Goal: Task Accomplishment & Management: Manage account settings

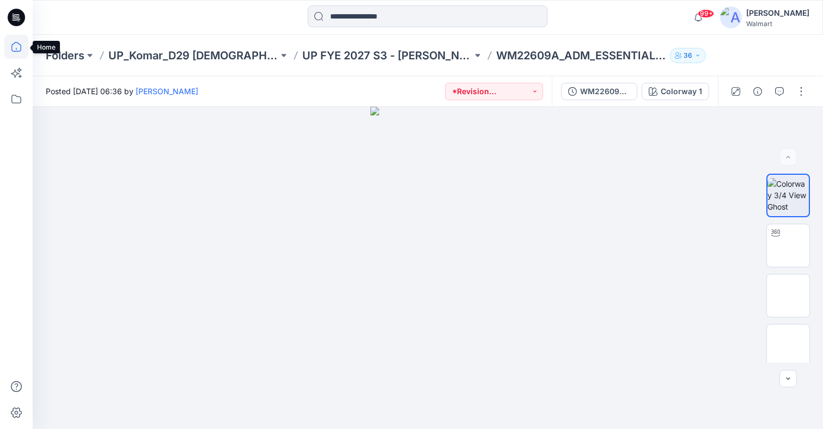
click at [15, 38] on icon at bounding box center [16, 47] width 24 height 24
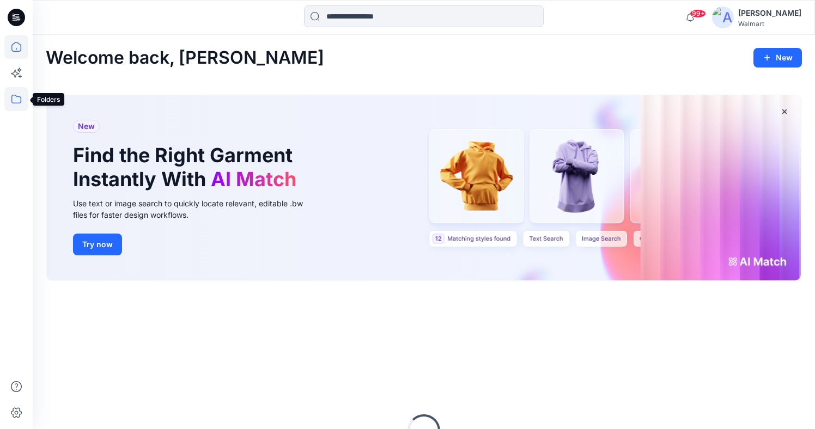
click at [13, 104] on icon at bounding box center [16, 99] width 24 height 24
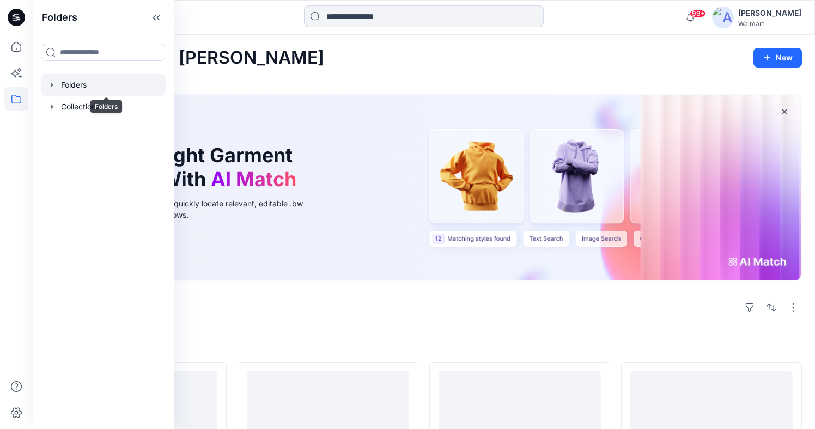
click at [64, 85] on div at bounding box center [103, 85] width 124 height 22
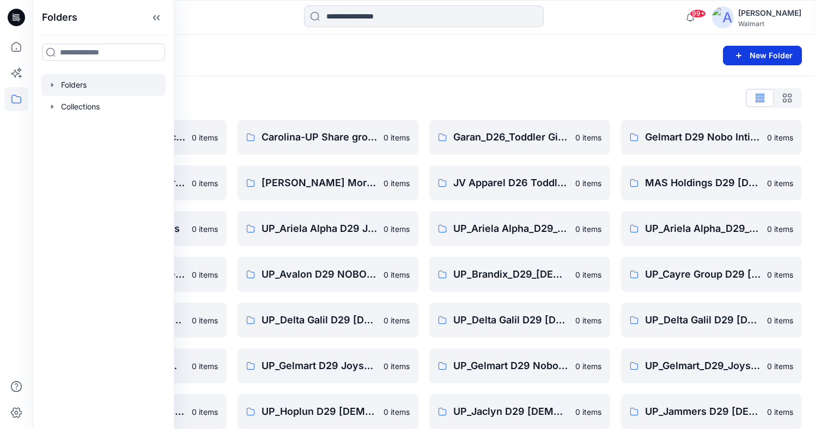
click at [784, 61] on button "New Folder" at bounding box center [762, 56] width 79 height 20
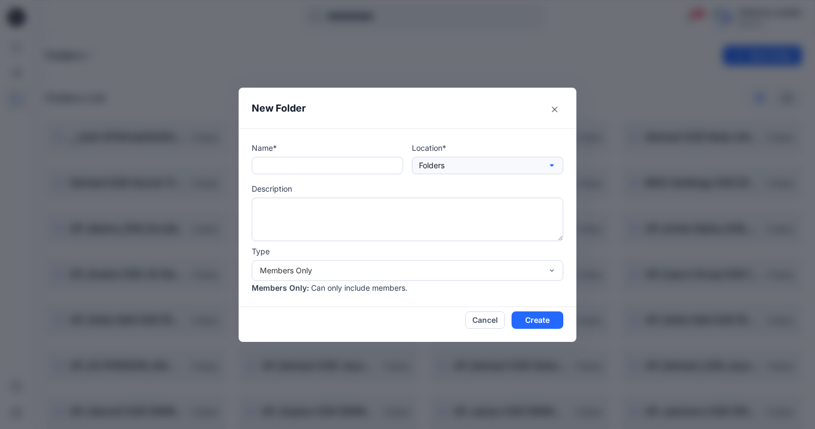
click at [509, 171] on button "Folders" at bounding box center [487, 165] width 151 height 17
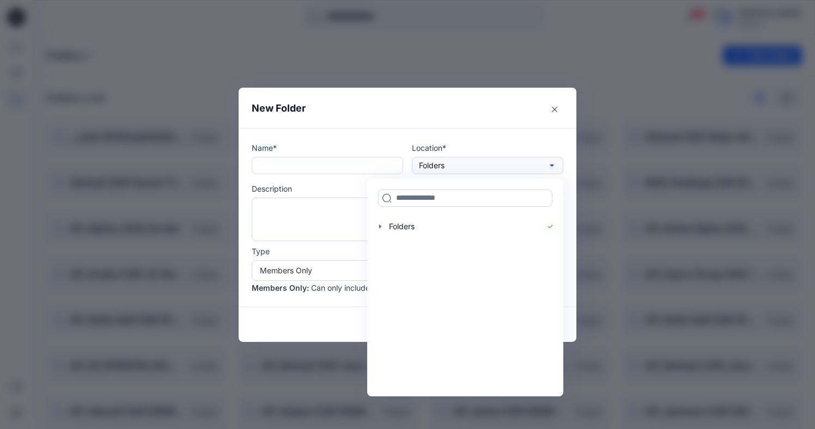
click at [509, 171] on button "Folders" at bounding box center [487, 165] width 151 height 17
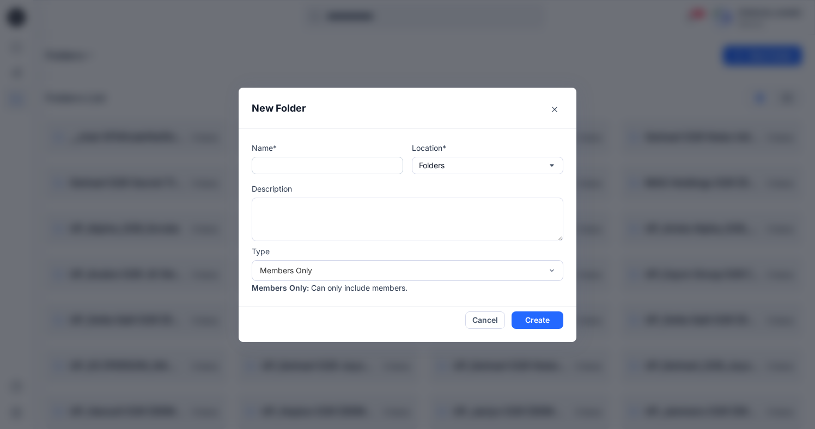
click at [312, 166] on input "text" at bounding box center [327, 165] width 151 height 17
click at [437, 57] on div "New Folder Name* Location* Folders Description Type Members Only Members Only :…" at bounding box center [407, 214] width 815 height 429
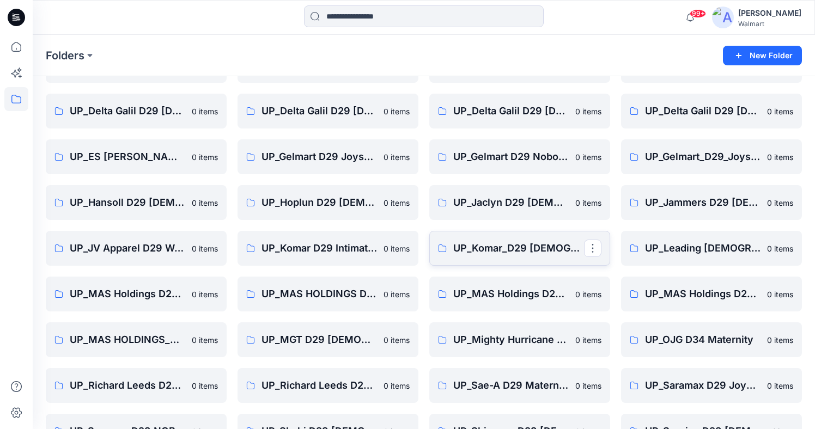
scroll to position [218, 0]
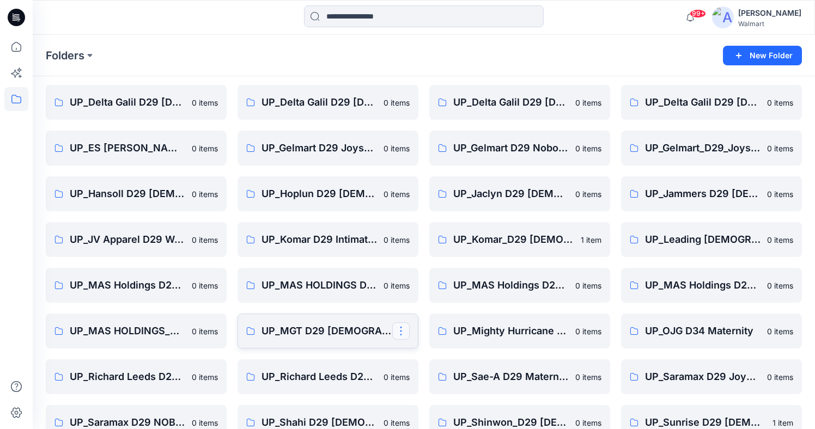
click at [400, 331] on button "button" at bounding box center [400, 331] width 17 height 17
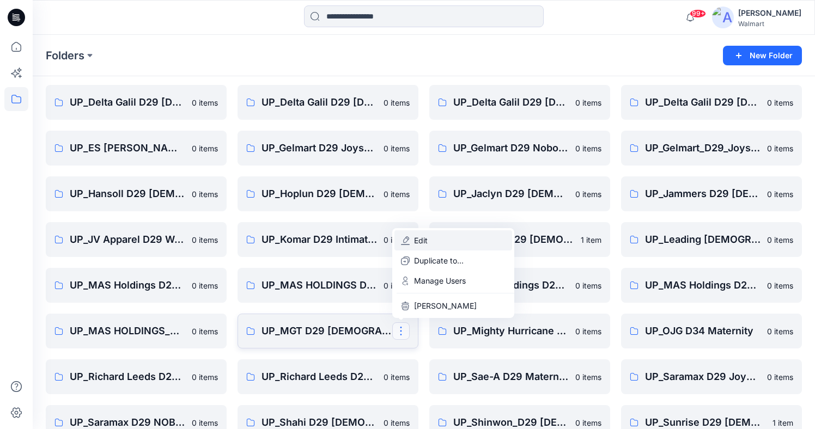
click at [424, 242] on p "Edit" at bounding box center [421, 240] width 14 height 11
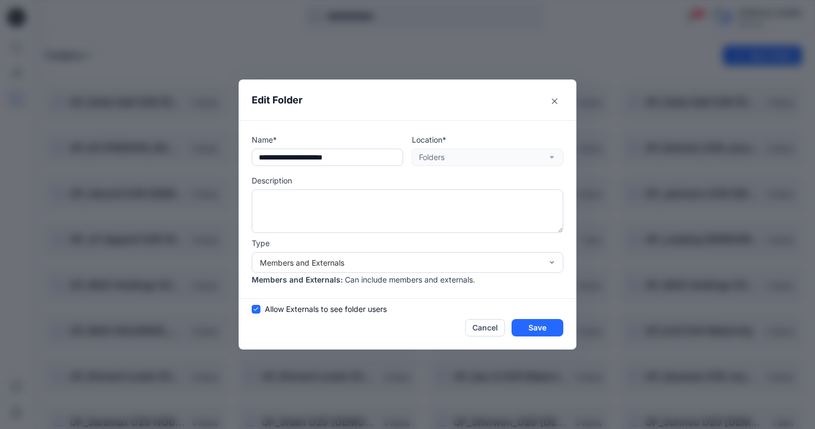
drag, startPoint x: 373, startPoint y: 159, endPoint x: 224, endPoint y: 156, distance: 148.2
click at [224, 156] on div "Edit Folder Name* Location* Folders Description Type Members and Externals Memb…" at bounding box center [407, 214] width 815 height 429
type input "**********"
click at [490, 326] on button "Cancel" at bounding box center [485, 327] width 40 height 17
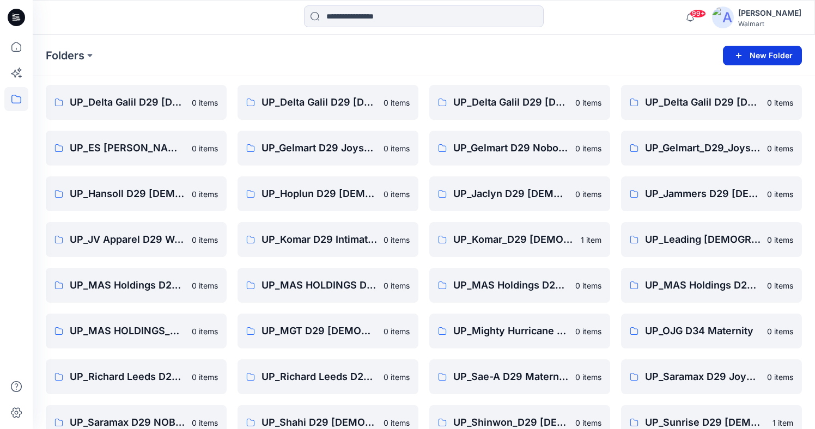
click at [773, 50] on button "New Folder" at bounding box center [762, 56] width 79 height 20
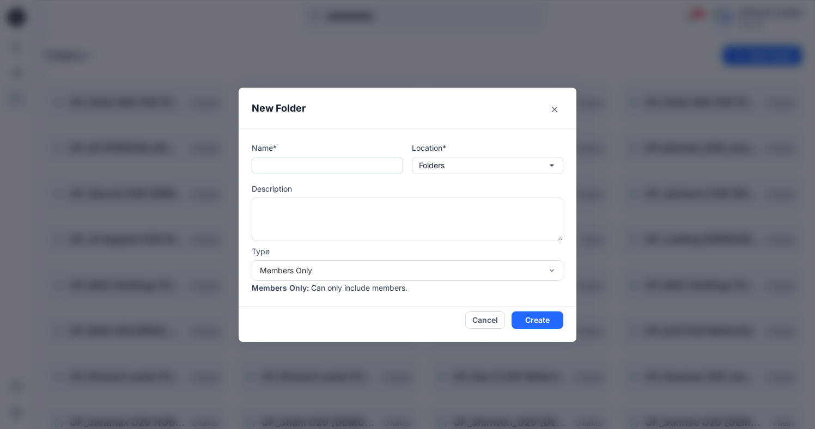
click at [324, 159] on input "text" at bounding box center [327, 165] width 151 height 17
paste input "**********"
drag, startPoint x: 294, startPoint y: 165, endPoint x: 276, endPoint y: 163, distance: 18.1
click at [276, 163] on input "**********" at bounding box center [327, 165] width 151 height 17
type input "**********"
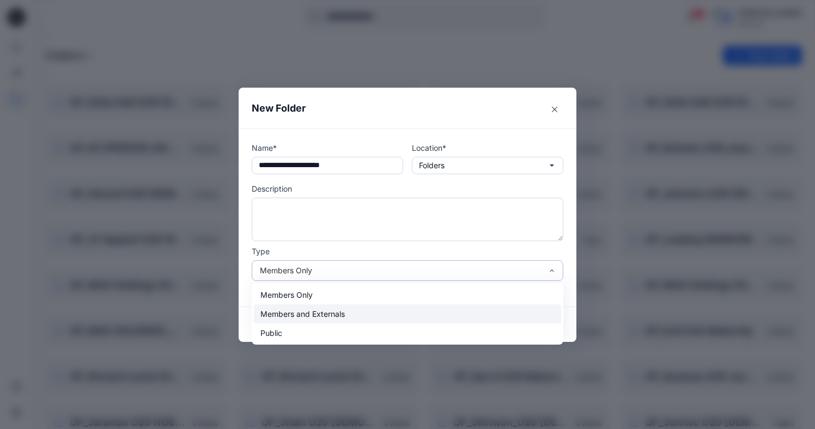
click at [393, 314] on div "Members and Externals" at bounding box center [407, 314] width 307 height 19
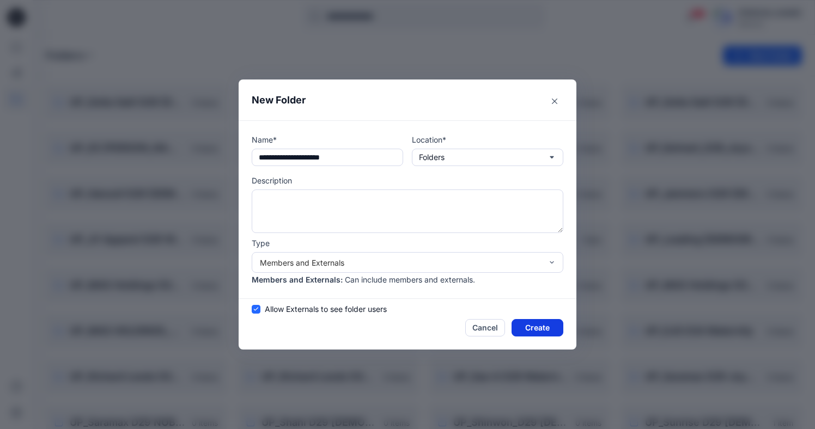
click at [538, 334] on button "Create" at bounding box center [538, 327] width 52 height 17
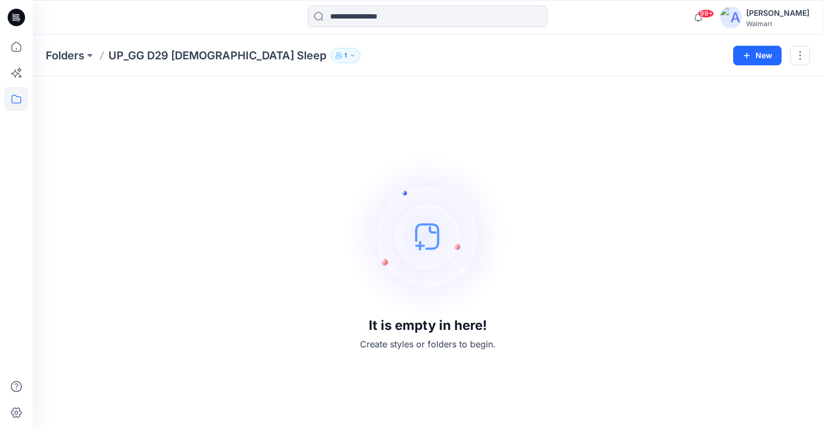
click at [331, 54] on button "1" at bounding box center [346, 55] width 30 height 15
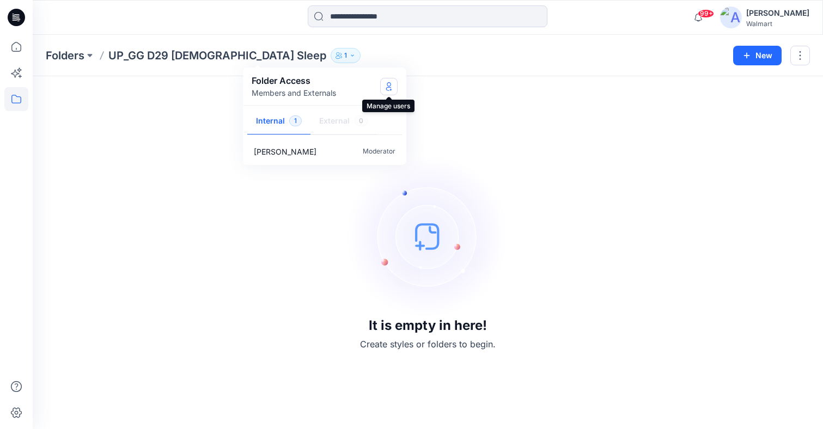
click at [387, 90] on icon "Manage Users" at bounding box center [389, 86] width 9 height 9
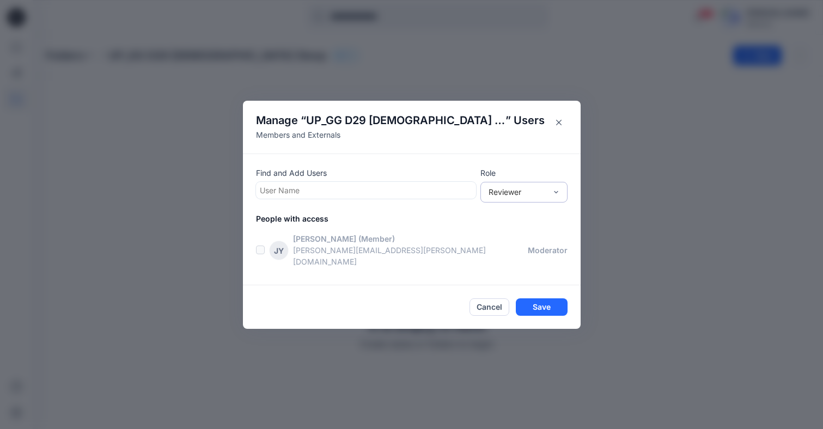
click at [531, 197] on div "Reviewer" at bounding box center [518, 191] width 58 height 11
click at [353, 197] on div at bounding box center [366, 191] width 213 height 14
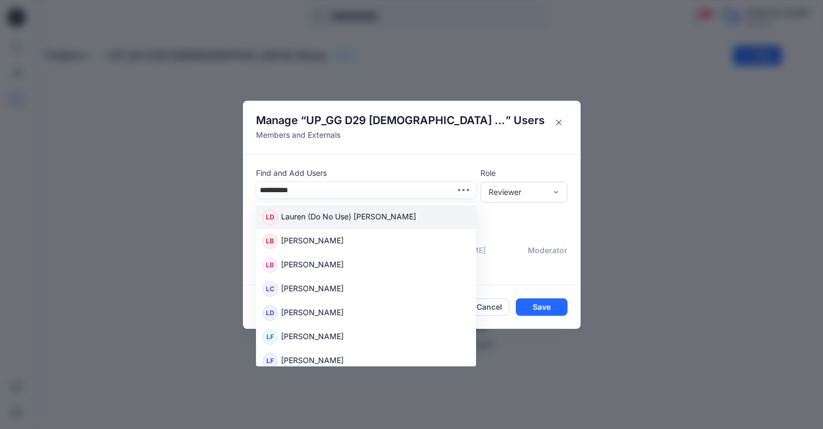
type input "**********"
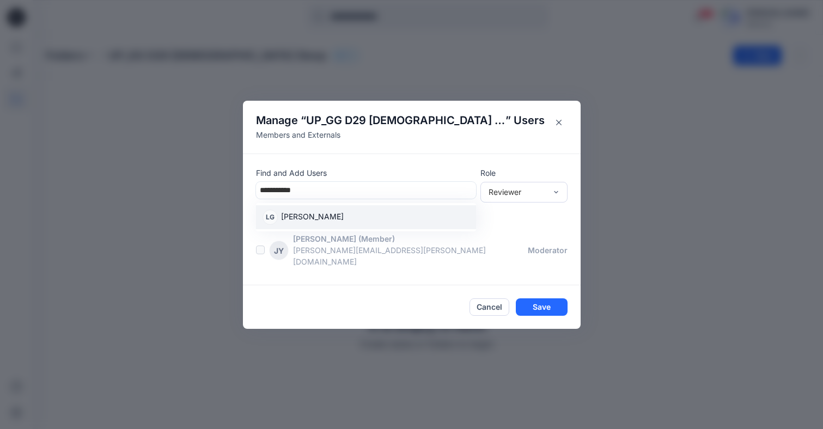
click at [337, 220] on div "LG [PERSON_NAME]" at bounding box center [366, 217] width 207 height 15
type input "*****"
click at [344, 226] on div "MA [PERSON_NAME]" at bounding box center [366, 218] width 207 height 15
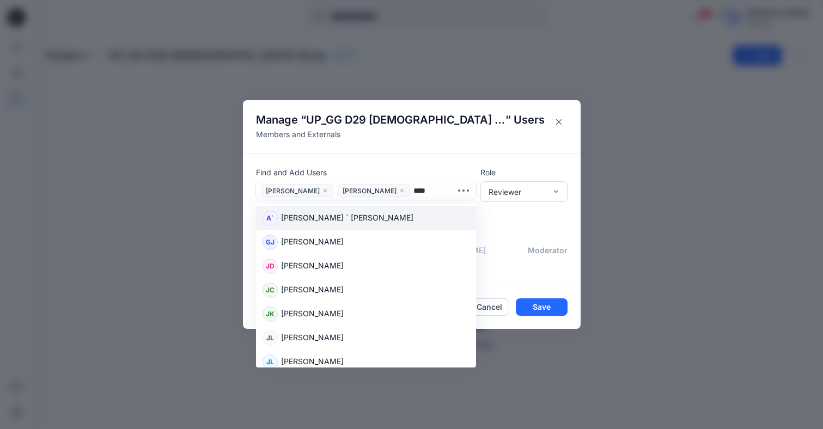
type input "*****"
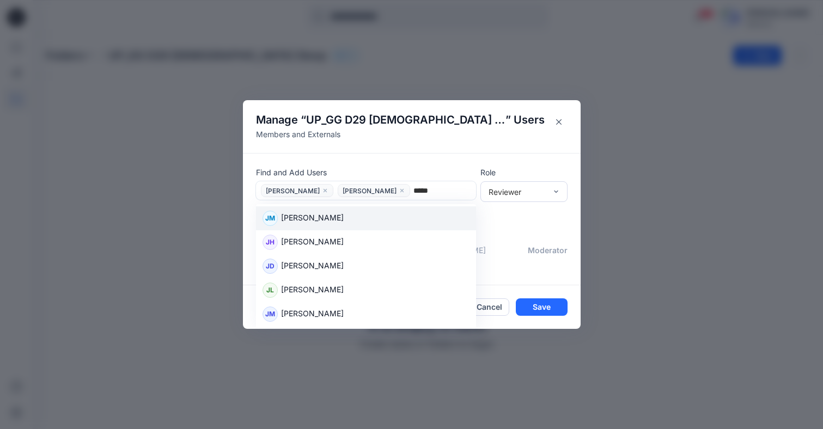
click at [344, 226] on p "[PERSON_NAME]" at bounding box center [312, 219] width 63 height 14
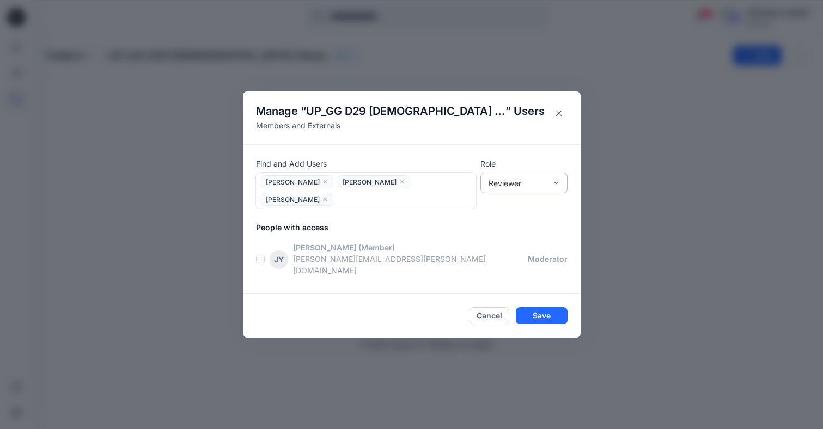
click at [548, 189] on div "Reviewer" at bounding box center [517, 183] width 69 height 11
click at [526, 252] on div "Moderator" at bounding box center [524, 242] width 83 height 19
click at [550, 307] on button "Save" at bounding box center [542, 315] width 52 height 17
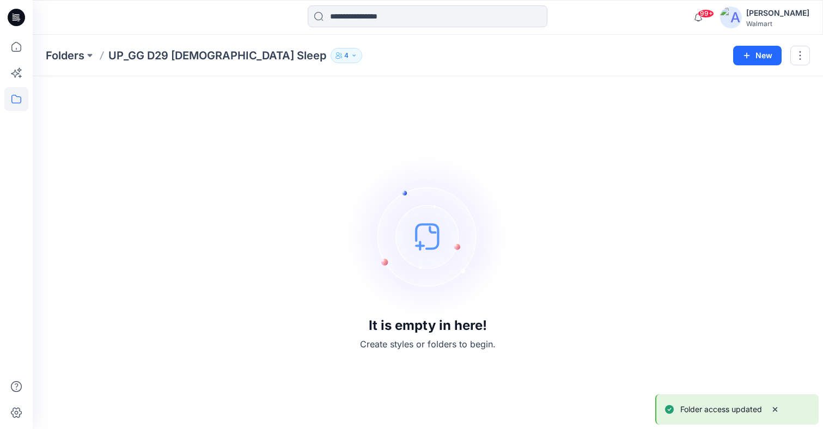
click at [331, 53] on button "4" at bounding box center [347, 55] width 32 height 15
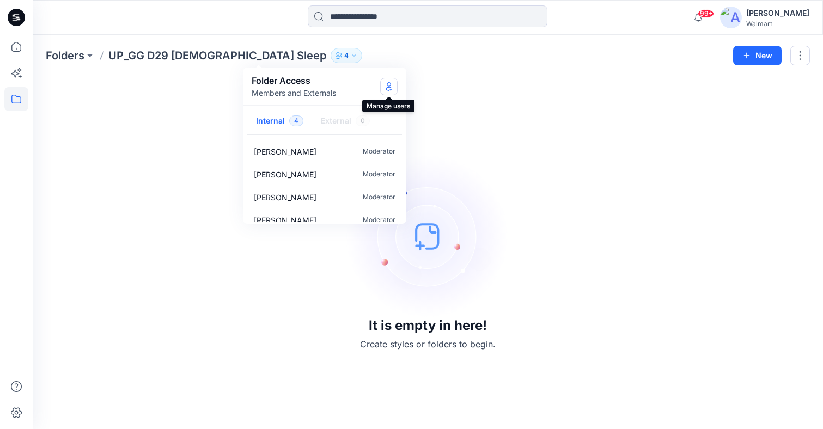
click at [385, 88] on icon "Manage Users" at bounding box center [389, 86] width 9 height 9
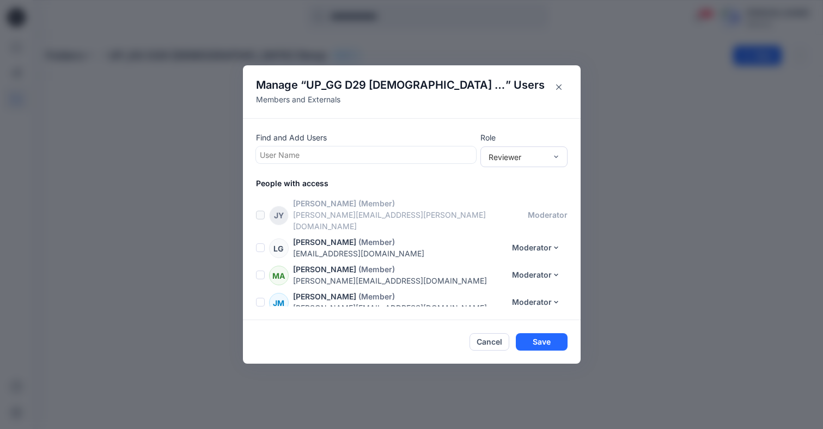
click at [301, 157] on div at bounding box center [366, 155] width 213 height 14
type input "******"
click at [335, 161] on div at bounding box center [366, 155] width 213 height 14
paste input "**********"
drag, startPoint x: 276, startPoint y: 156, endPoint x: 235, endPoint y: 156, distance: 40.9
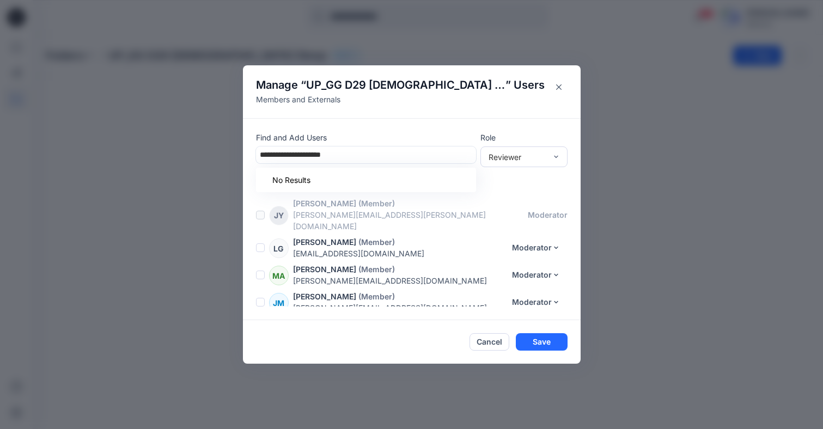
click at [235, 156] on div "**********" at bounding box center [411, 214] width 823 height 429
type input "**********"
click at [374, 156] on div at bounding box center [366, 155] width 213 height 14
click at [325, 153] on div at bounding box center [366, 155] width 213 height 14
click at [369, 154] on div at bounding box center [366, 155] width 213 height 14
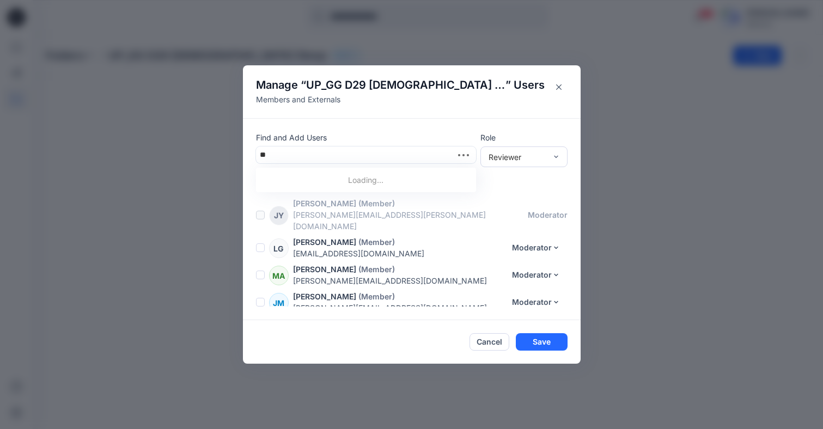
type input "***"
drag, startPoint x: 366, startPoint y: 155, endPoint x: 307, endPoint y: 158, distance: 58.9
click at [307, 158] on div at bounding box center [366, 155] width 213 height 14
click at [554, 338] on button "Save" at bounding box center [542, 341] width 52 height 17
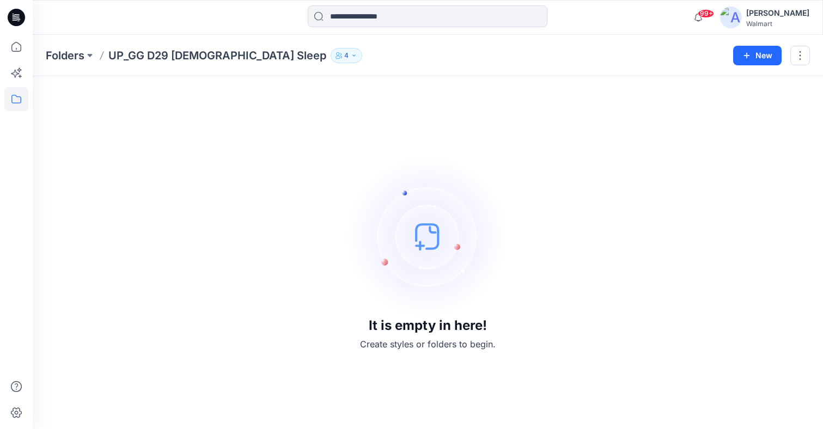
click at [336, 52] on icon "button" at bounding box center [339, 55] width 7 height 7
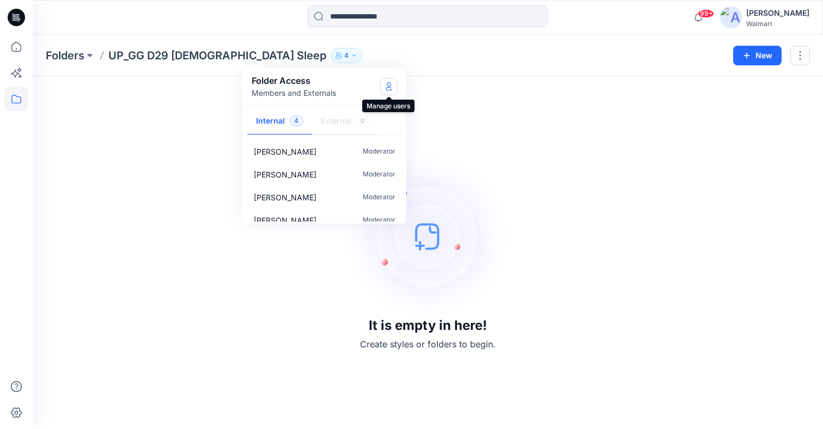
click at [388, 85] on icon "Manage Users" at bounding box center [389, 86] width 9 height 9
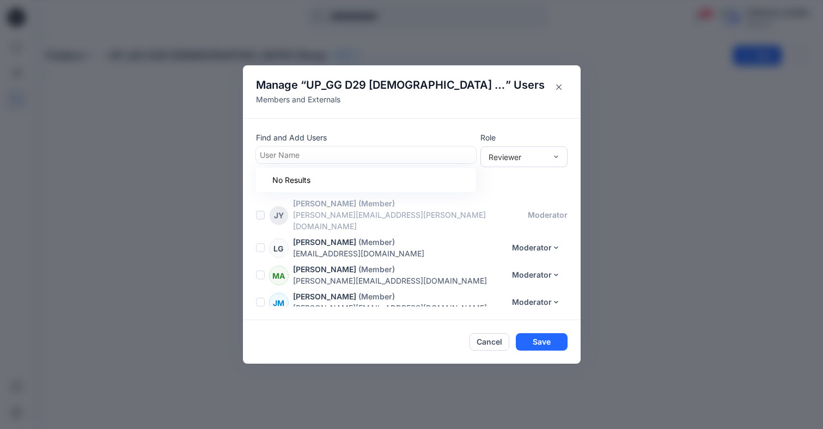
click at [360, 160] on div at bounding box center [366, 155] width 213 height 14
paste input "**********"
type input "**********"
drag, startPoint x: 354, startPoint y: 155, endPoint x: 264, endPoint y: 161, distance: 90.1
click at [264, 161] on div at bounding box center [366, 155] width 213 height 14
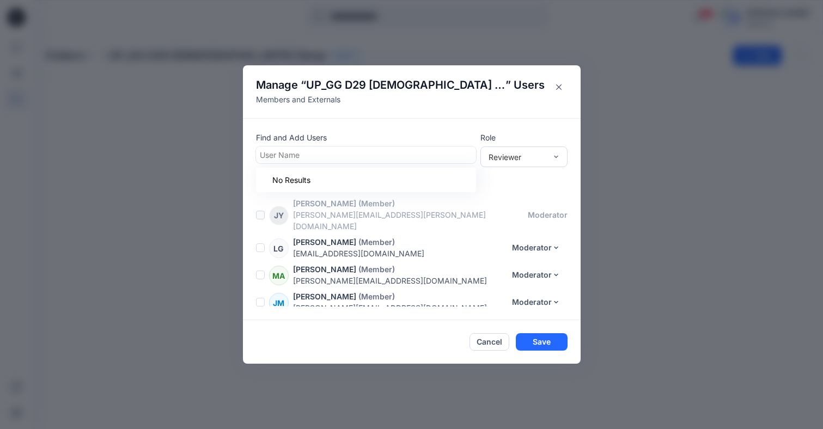
click at [325, 156] on div at bounding box center [366, 155] width 213 height 14
type input "*"
click at [566, 89] on button "Close" at bounding box center [558, 86] width 17 height 17
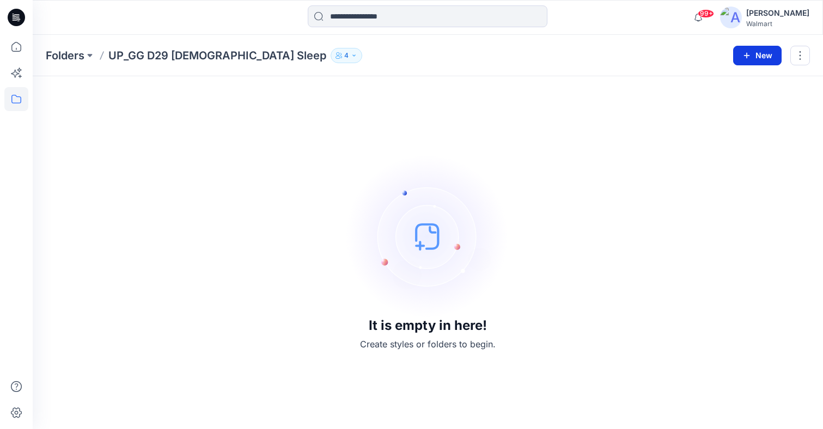
click at [761, 57] on button "New" at bounding box center [757, 56] width 48 height 20
click at [725, 102] on p "New Folder" at bounding box center [726, 103] width 40 height 11
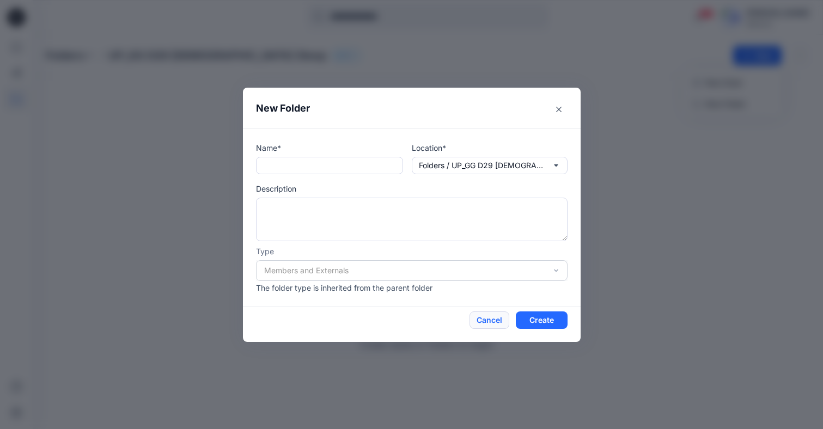
click at [494, 325] on button "Cancel" at bounding box center [490, 320] width 40 height 17
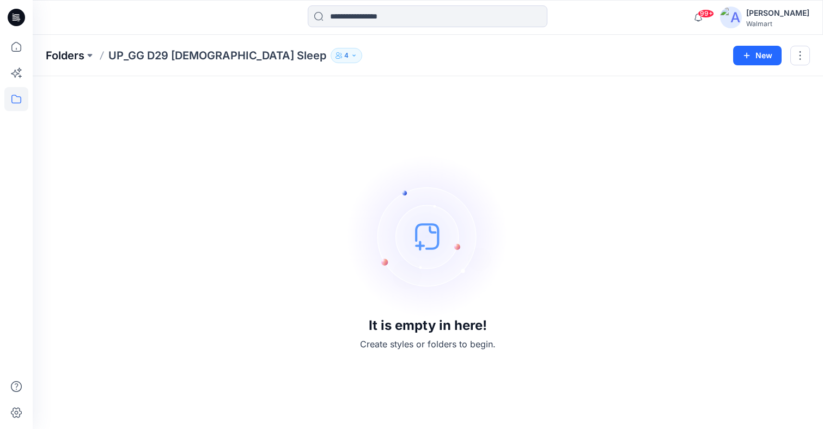
click at [78, 52] on p "Folders" at bounding box center [65, 55] width 39 height 15
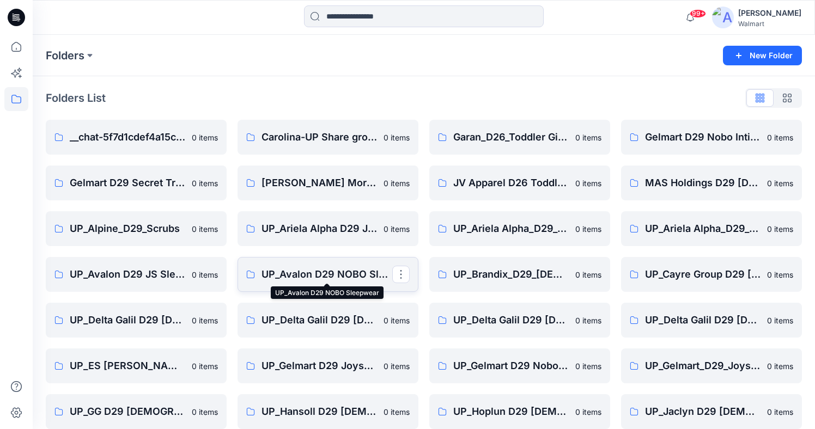
click at [322, 281] on p "UP_Avalon D29 NOBO Sleepwear" at bounding box center [327, 274] width 131 height 15
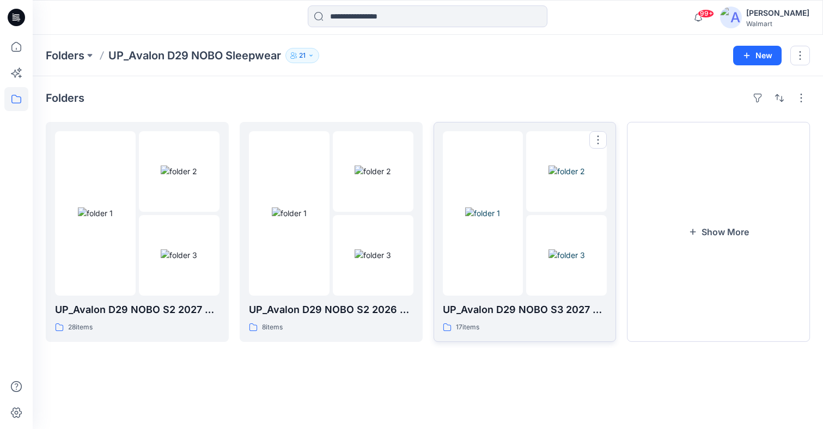
click at [489, 219] on img at bounding box center [482, 213] width 35 height 11
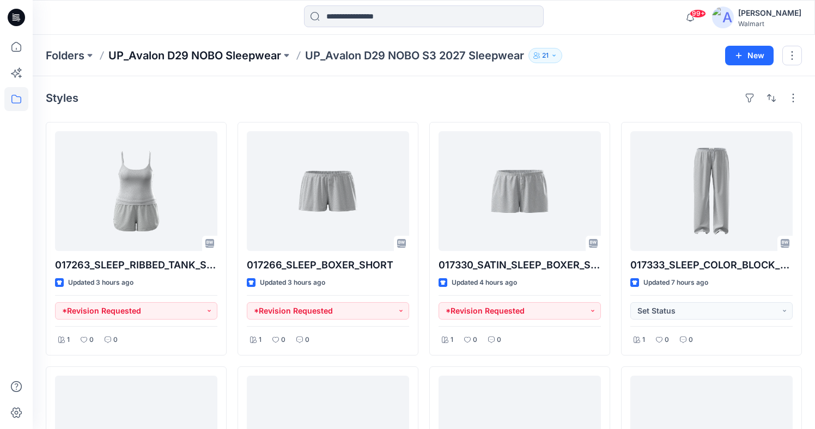
click at [241, 54] on p "UP_Avalon D29 NOBO Sleepwear" at bounding box center [194, 55] width 173 height 15
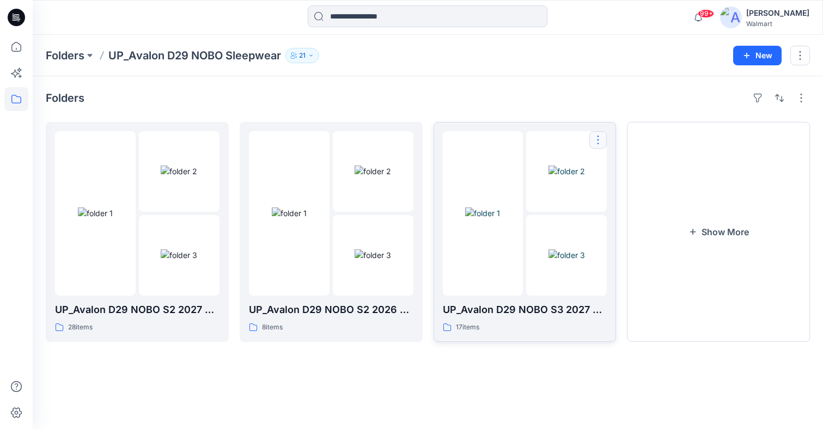
click at [593, 144] on button "button" at bounding box center [598, 139] width 17 height 17
click at [626, 167] on button "Edit" at bounding box center [651, 165] width 118 height 20
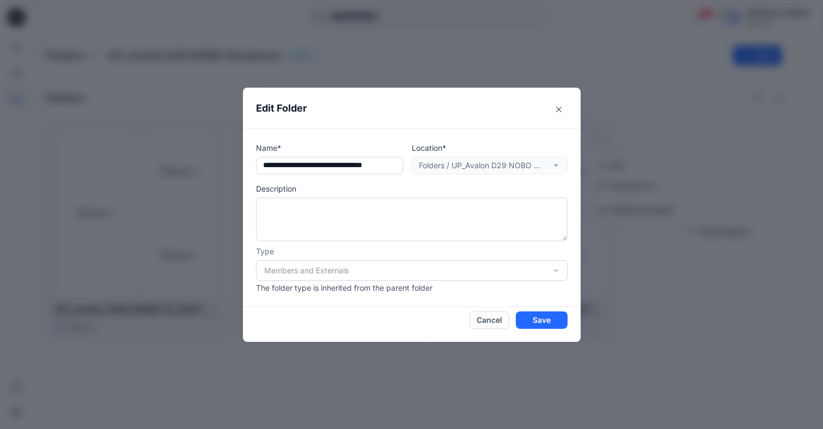
scroll to position [0, 19]
drag, startPoint x: 261, startPoint y: 168, endPoint x: 458, endPoint y: 167, distance: 197.3
click at [458, 167] on div "**********" at bounding box center [412, 158] width 312 height 32
click at [482, 324] on button "Cancel" at bounding box center [490, 320] width 40 height 17
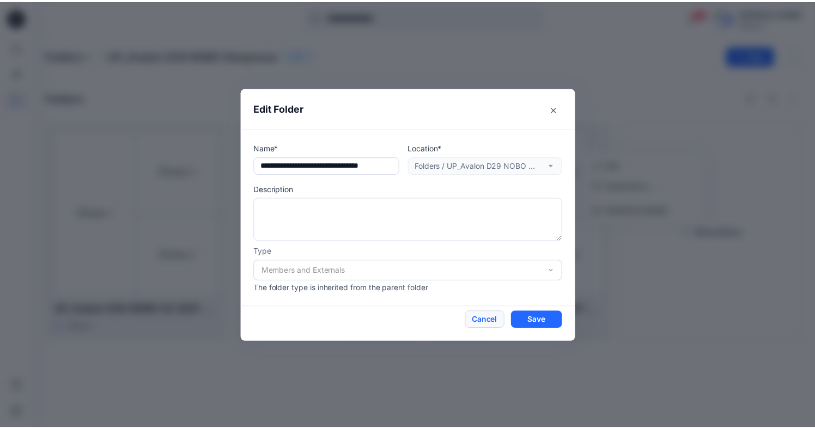
scroll to position [0, 0]
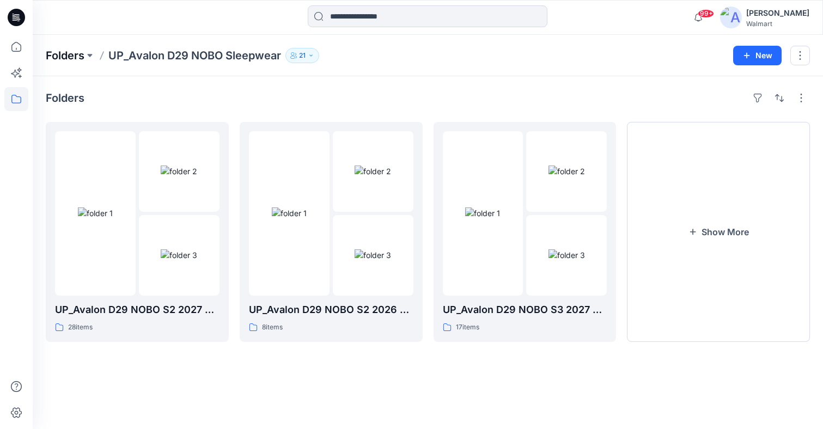
click at [71, 56] on p "Folders" at bounding box center [65, 55] width 39 height 15
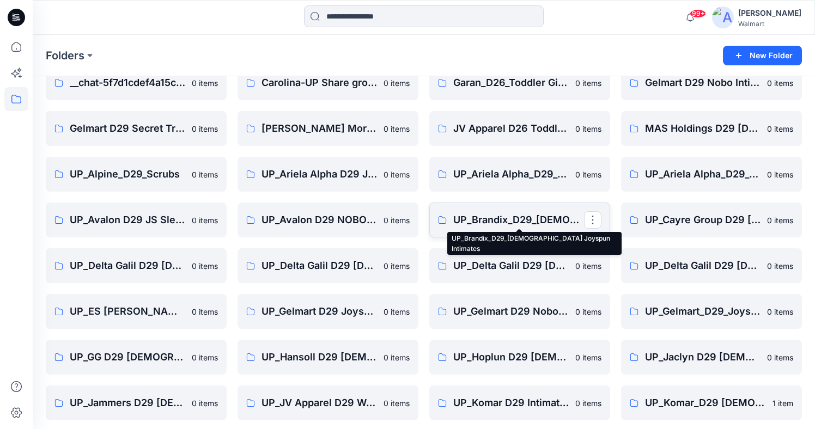
scroll to position [109, 0]
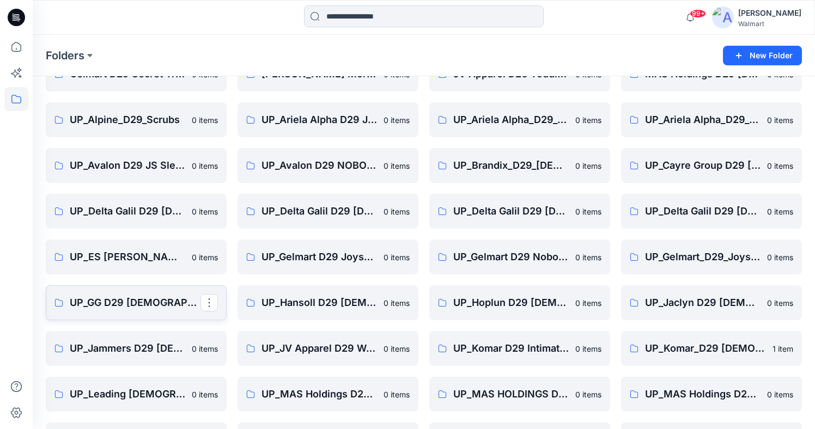
click at [140, 307] on p "UP_GG D29 [DEMOGRAPHIC_DATA] Sleep" at bounding box center [135, 302] width 131 height 15
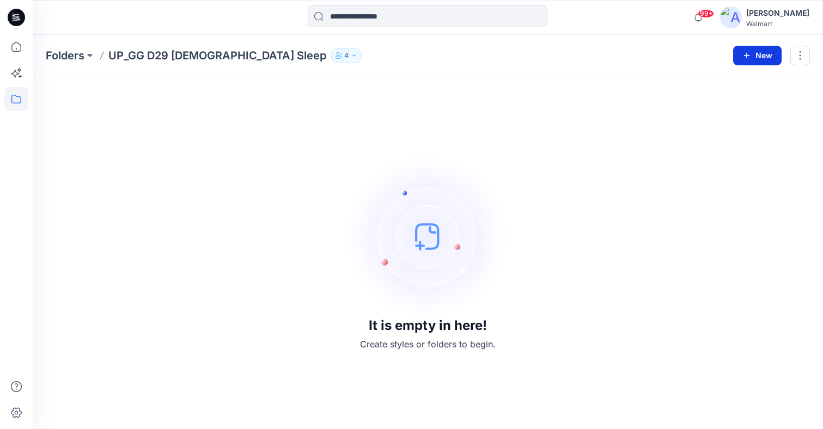
click at [770, 54] on button "New" at bounding box center [757, 56] width 48 height 20
click at [741, 104] on p "New Folder" at bounding box center [726, 103] width 40 height 11
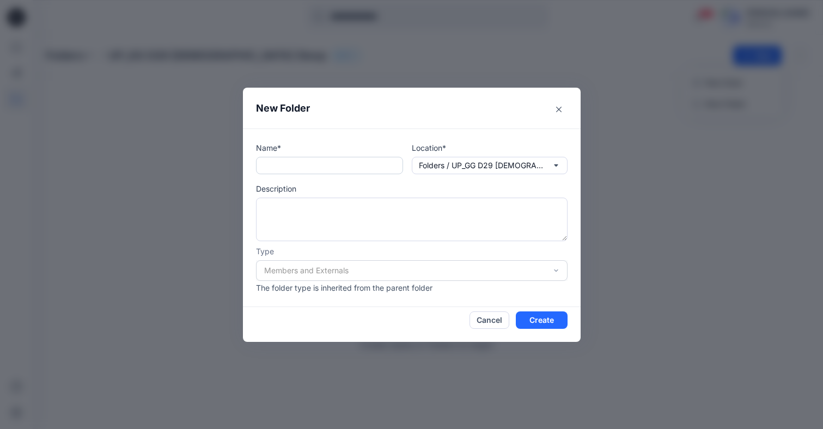
click at [336, 166] on input "text" at bounding box center [329, 165] width 147 height 17
paste input "**********"
click at [322, 165] on input "**********" at bounding box center [330, 165] width 148 height 17
drag, startPoint x: 325, startPoint y: 166, endPoint x: 302, endPoint y: 166, distance: 22.3
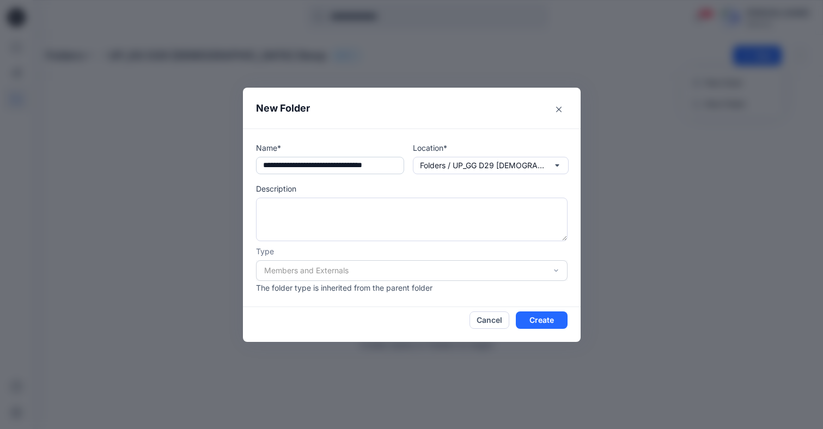
click at [302, 166] on input "**********" at bounding box center [330, 165] width 148 height 17
drag, startPoint x: 301, startPoint y: 165, endPoint x: 276, endPoint y: 162, distance: 24.7
click at [276, 162] on input "**********" at bounding box center [330, 165] width 148 height 17
type input "**********"
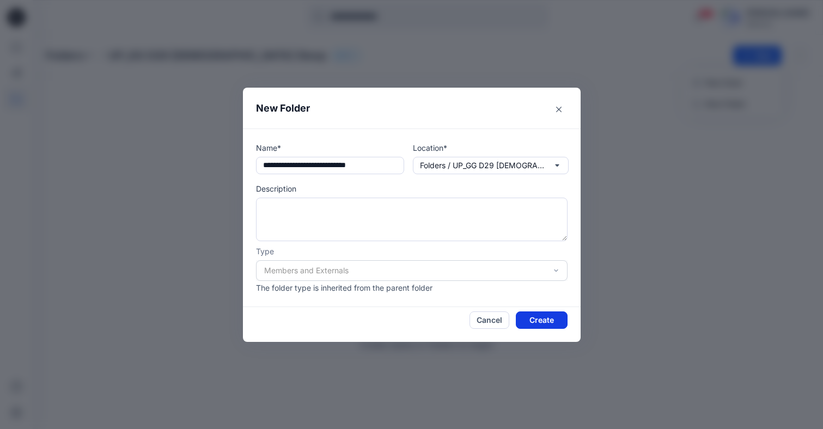
click at [545, 323] on button "Create" at bounding box center [542, 320] width 52 height 17
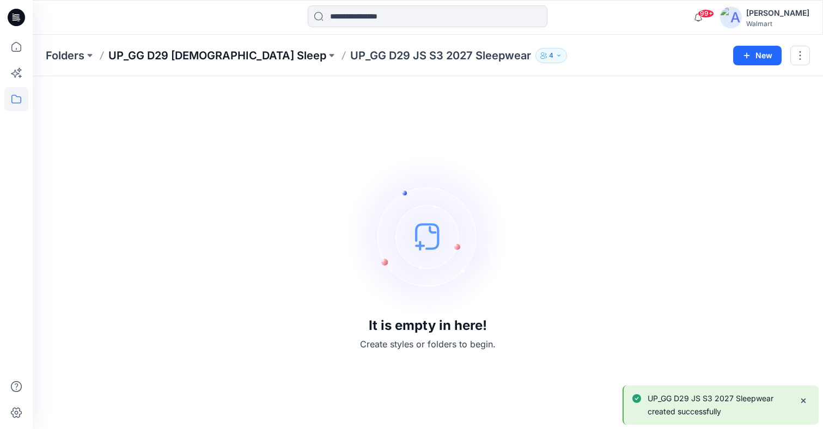
click at [180, 58] on p "UP_GG D29 [DEMOGRAPHIC_DATA] Sleep" at bounding box center [217, 55] width 218 height 15
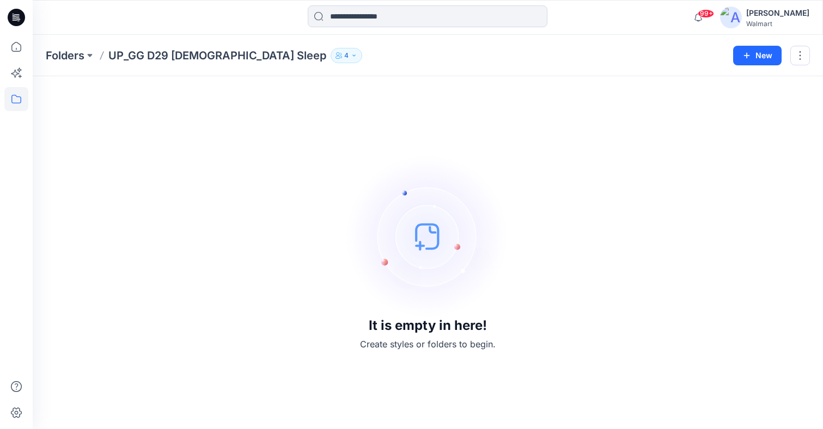
click at [344, 56] on p "4" at bounding box center [346, 56] width 4 height 12
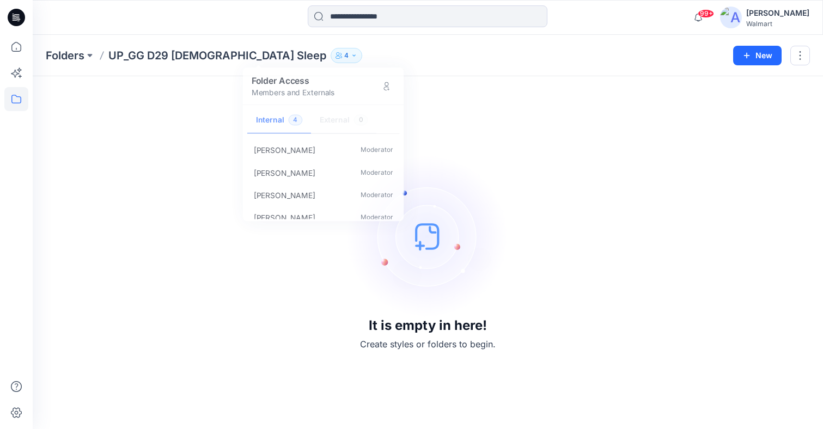
click at [519, 65] on div "Folders UP_GG D29 [DEMOGRAPHIC_DATA] Sleep 4 Folder Access Members and External…" at bounding box center [428, 55] width 791 height 41
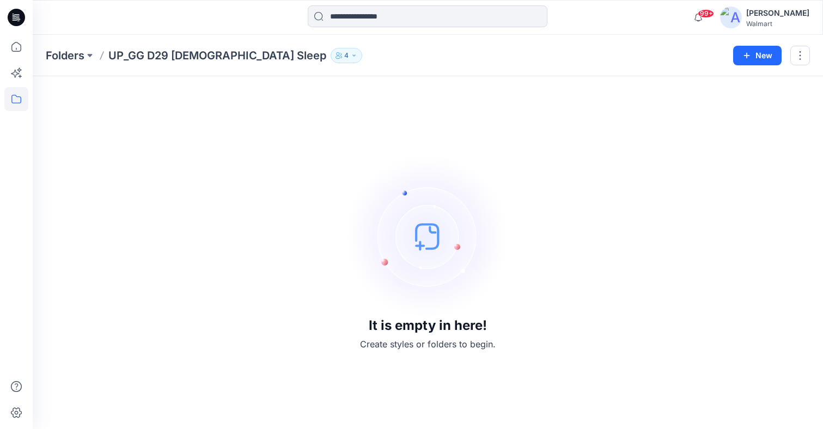
click at [336, 52] on icon "button" at bounding box center [337, 53] width 3 height 3
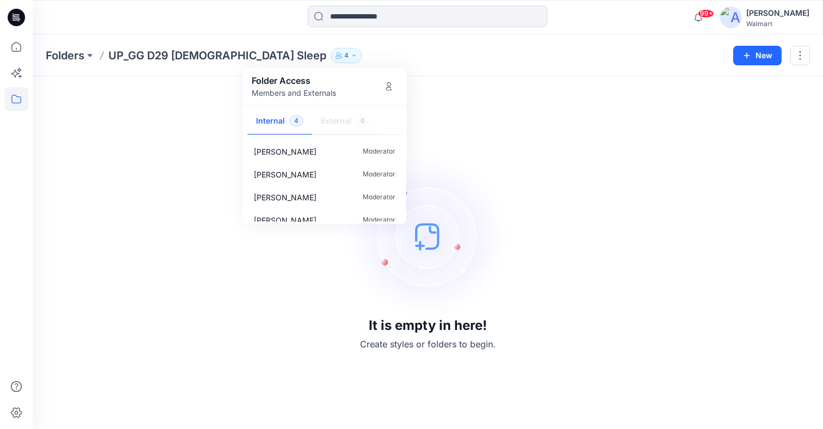
click at [183, 51] on p "UP_GG D29 [DEMOGRAPHIC_DATA] Sleep" at bounding box center [217, 55] width 218 height 15
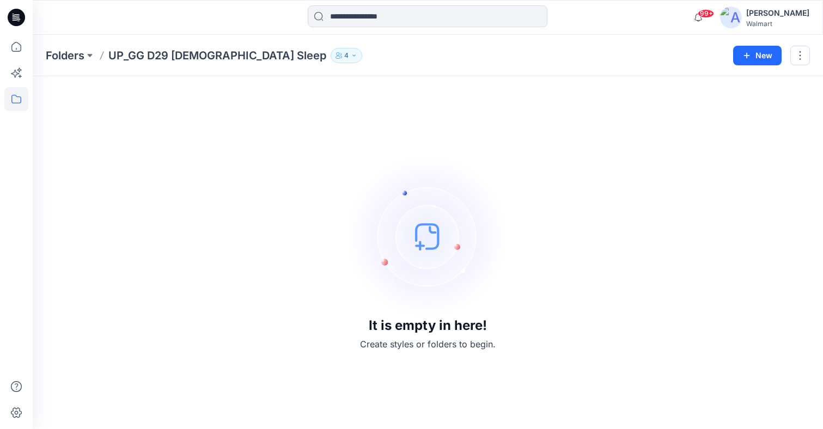
click at [191, 59] on p "UP_GG D29 [DEMOGRAPHIC_DATA] Sleep" at bounding box center [217, 55] width 218 height 15
click at [805, 61] on button "button" at bounding box center [801, 56] width 20 height 20
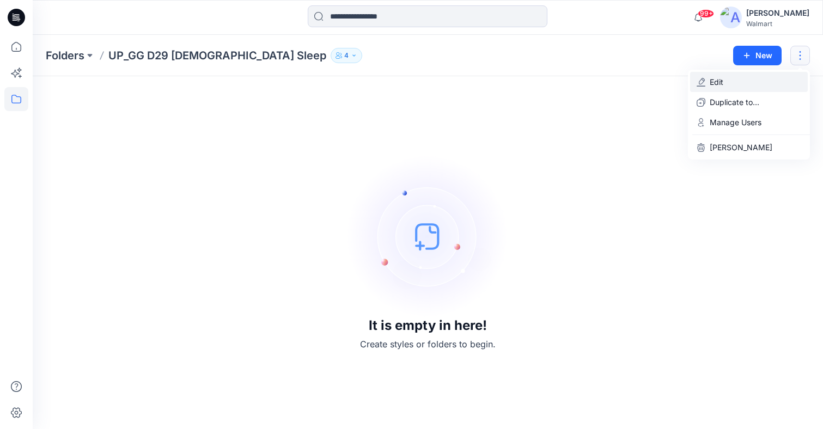
click at [724, 80] on button "Edit" at bounding box center [749, 82] width 118 height 20
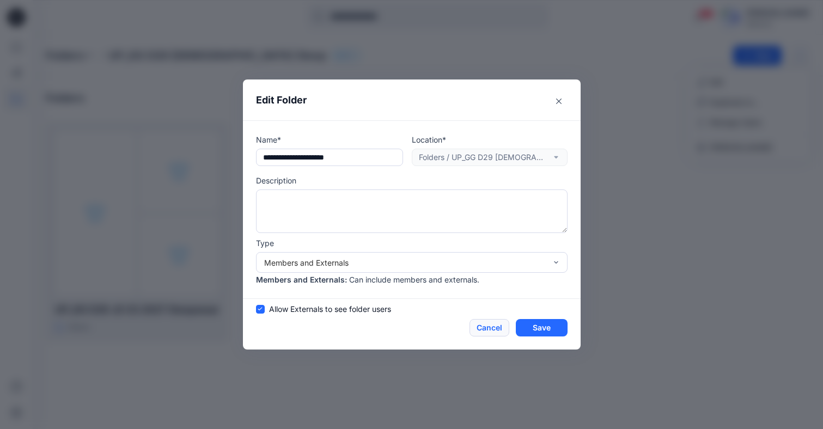
click at [497, 334] on button "Cancel" at bounding box center [490, 327] width 40 height 17
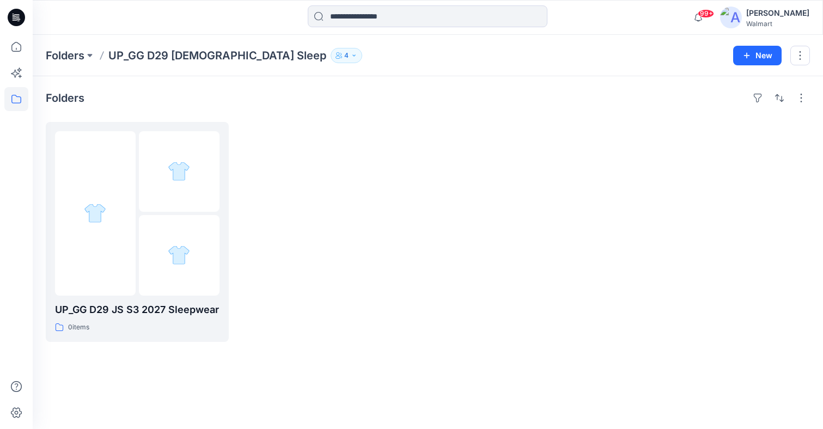
click at [440, 166] on div at bounding box center [525, 232] width 183 height 220
click at [331, 58] on button "4" at bounding box center [347, 55] width 32 height 15
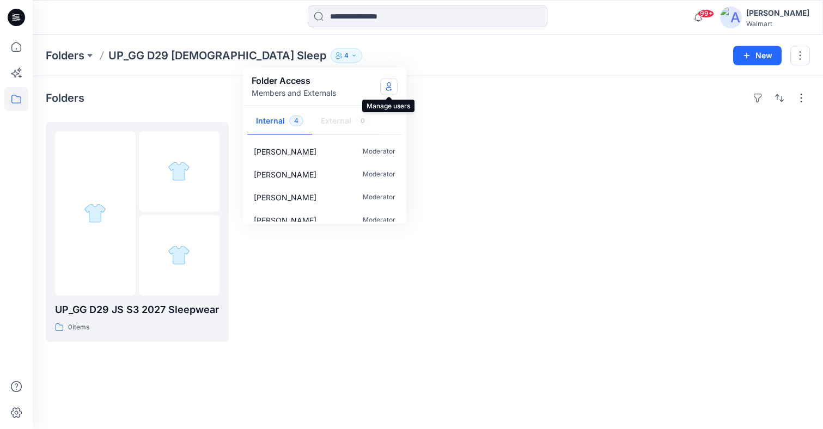
click at [386, 88] on icon "Manage Users" at bounding box center [389, 86] width 9 height 9
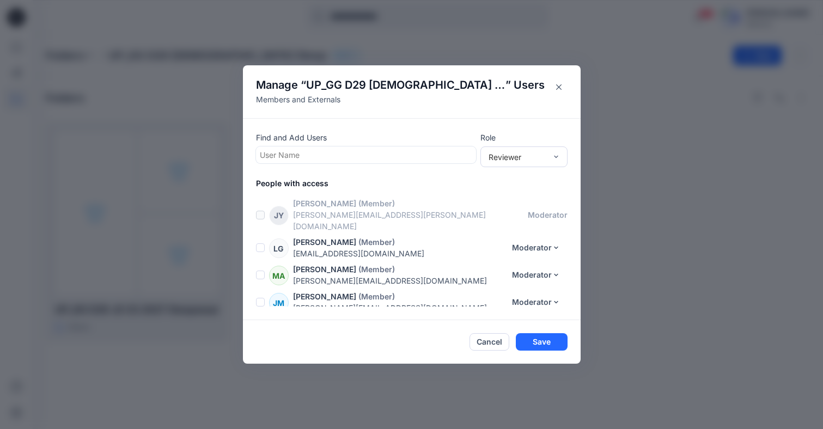
click at [403, 153] on div at bounding box center [366, 155] width 213 height 14
type input "*"
drag, startPoint x: 561, startPoint y: 85, endPoint x: 470, endPoint y: 95, distance: 91.0
click at [561, 85] on button "Close" at bounding box center [558, 86] width 17 height 17
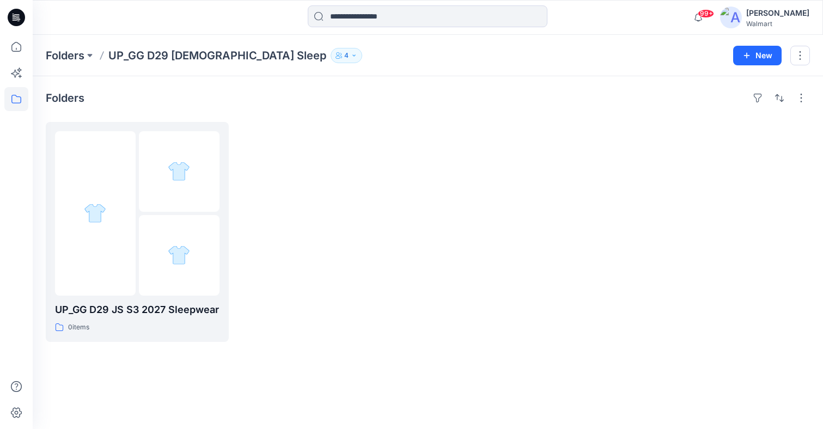
click at [344, 56] on p "4" at bounding box center [346, 56] width 4 height 12
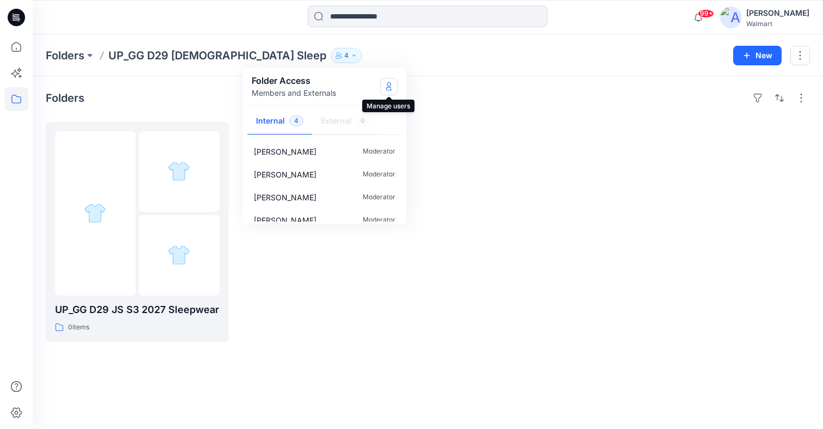
click at [393, 88] on icon "Manage Users" at bounding box center [389, 86] width 9 height 9
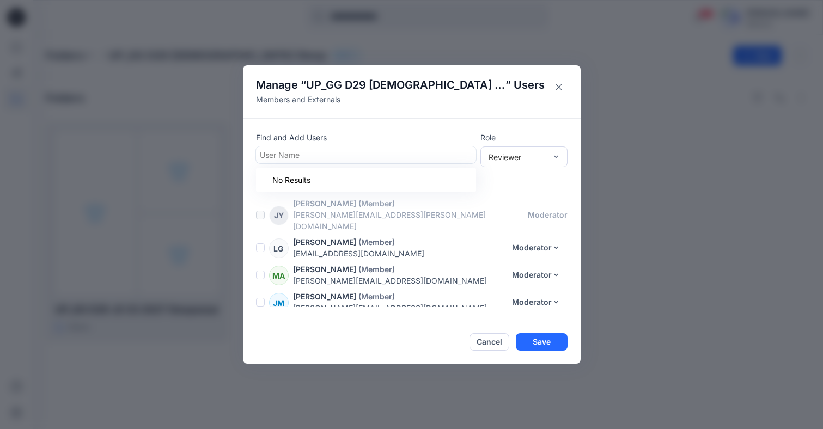
click at [360, 156] on div at bounding box center [366, 155] width 213 height 14
paste input "**********"
type input "**********"
click at [362, 156] on div at bounding box center [366, 155] width 213 height 14
type input "*"
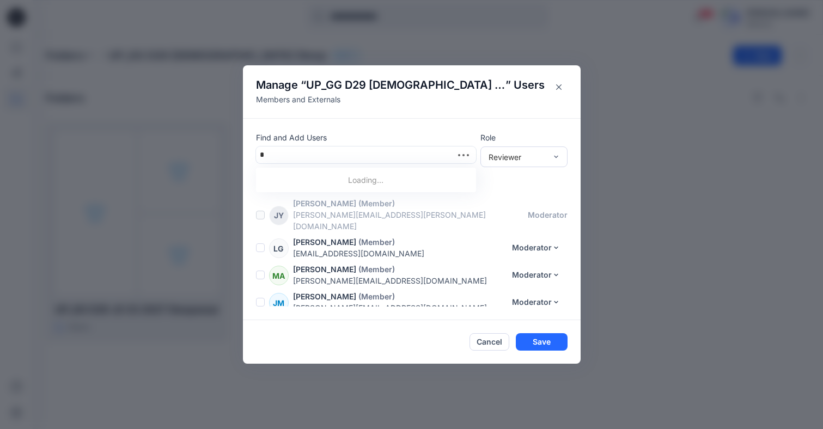
type input "**"
click at [329, 183] on div "G3 Gg 3d Team" at bounding box center [366, 181] width 207 height 15
click at [548, 159] on div "Reviewer" at bounding box center [517, 156] width 69 height 11
click at [523, 197] on div "Contributor" at bounding box center [524, 196] width 83 height 19
click at [557, 345] on button "Save" at bounding box center [542, 342] width 52 height 17
